Goal: Transaction & Acquisition: Subscribe to service/newsletter

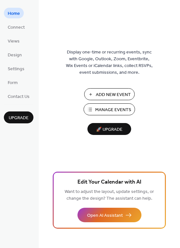
click at [104, 108] on span "Manage Events" at bounding box center [113, 109] width 36 height 7
click at [20, 116] on span "Upgrade" at bounding box center [19, 117] width 20 height 7
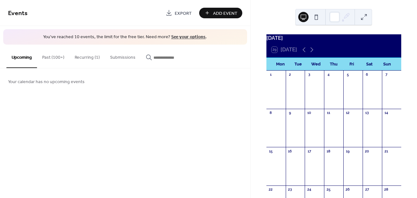
click at [55, 56] on button "Past (100+)" at bounding box center [53, 56] width 32 height 23
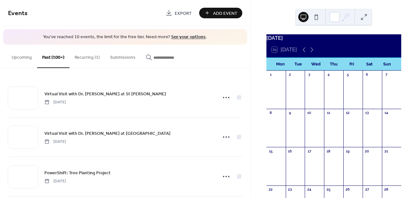
click at [78, 58] on button "Recurring (1)" at bounding box center [86, 56] width 35 height 23
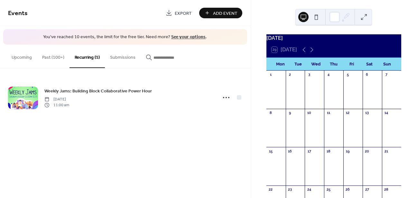
click at [28, 59] on button "Upcoming" at bounding box center [21, 56] width 31 height 23
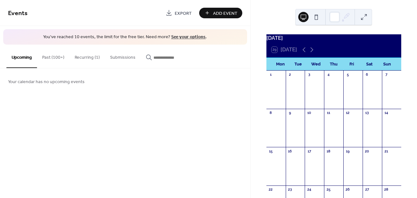
click at [53, 60] on button "Past (100+)" at bounding box center [53, 56] width 32 height 23
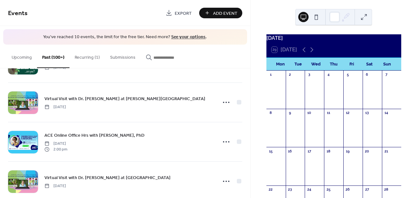
scroll to position [1075, 0]
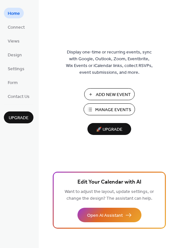
click at [99, 108] on span "Manage Events" at bounding box center [113, 109] width 36 height 7
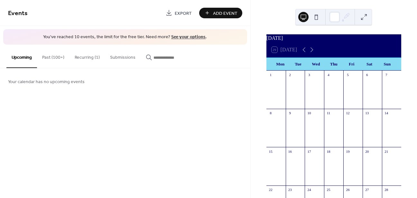
click at [54, 58] on button "Past (100+)" at bounding box center [53, 56] width 32 height 23
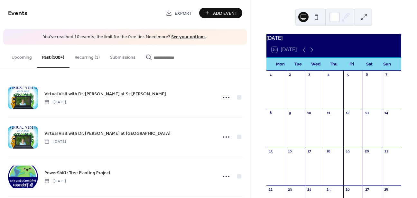
click at [194, 39] on link "See your options" at bounding box center [188, 37] width 34 height 9
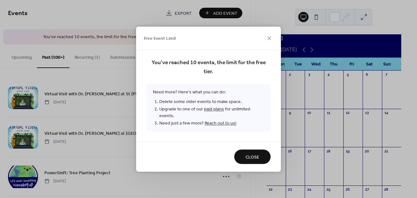
click at [256, 156] on span "Close" at bounding box center [252, 157] width 14 height 7
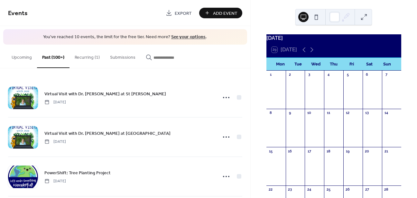
click at [213, 13] on div "Add Event" at bounding box center [220, 13] width 43 height 11
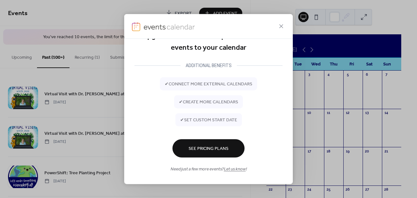
scroll to position [17, 0]
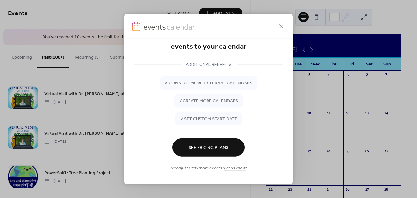
click at [214, 151] on span "See Pricing Plans" at bounding box center [208, 148] width 40 height 7
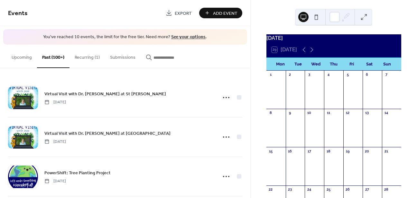
click at [183, 37] on link "See your options" at bounding box center [188, 37] width 34 height 9
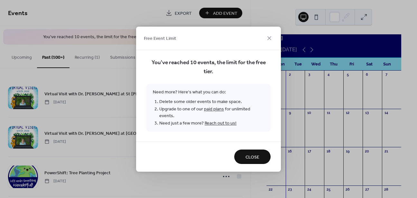
click at [216, 113] on link "paid plans" at bounding box center [214, 109] width 20 height 9
